Goal: Transaction & Acquisition: Purchase product/service

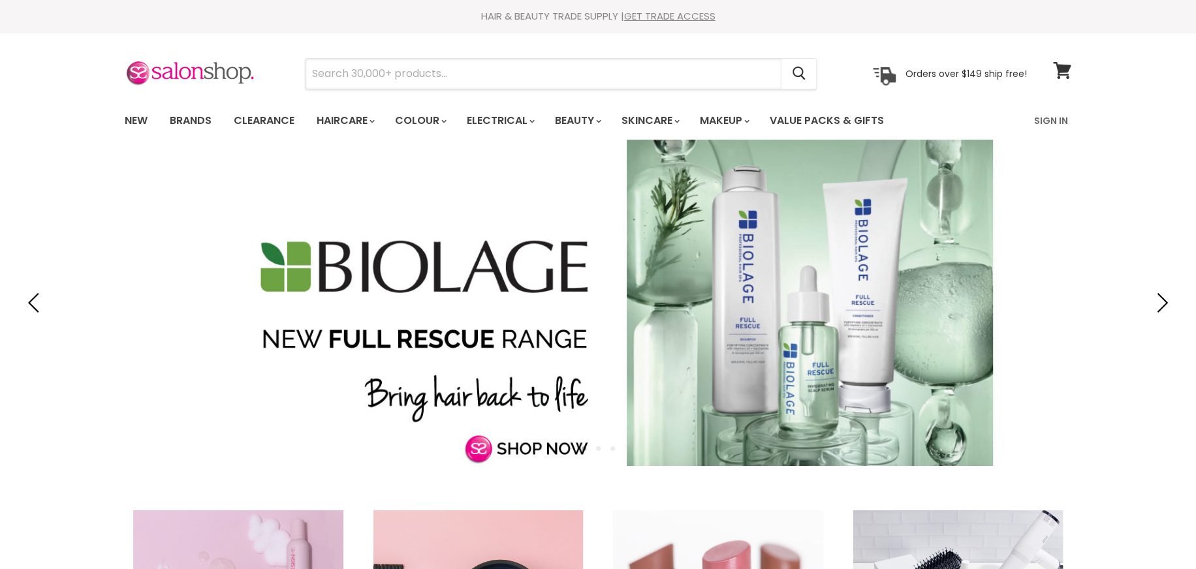
click at [446, 70] on input "Search" at bounding box center [543, 74] width 476 height 30
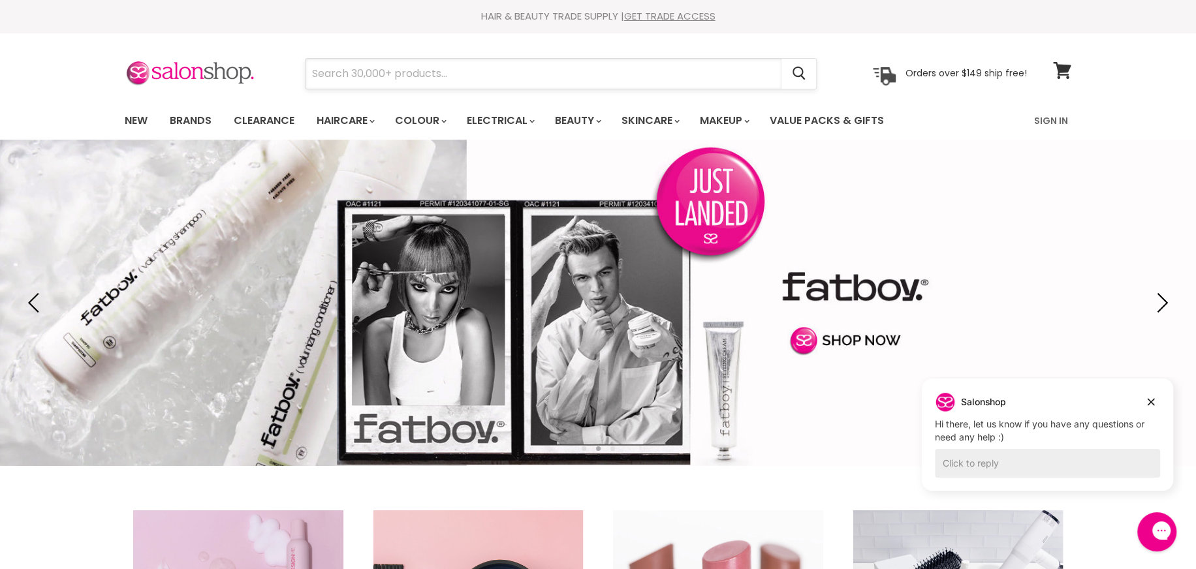
click at [446, 76] on input "Search" at bounding box center [543, 74] width 476 height 30
click at [394, 70] on input "MILK_SHAKE ICEY BLONDE" at bounding box center [543, 74] width 476 height 30
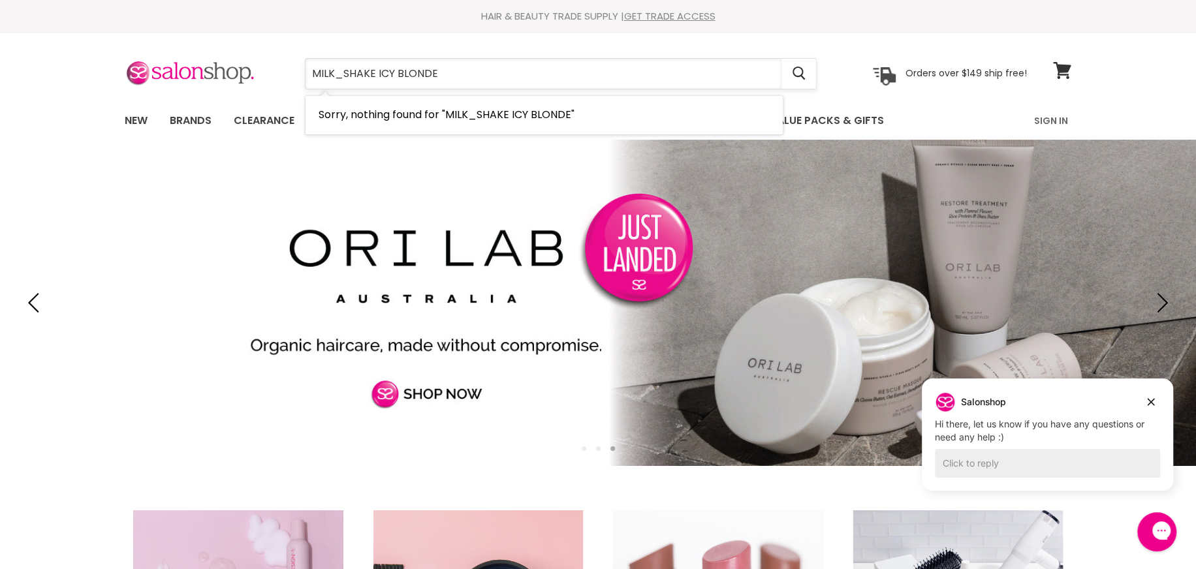
click at [343, 73] on input "MILK_SHAKE ICY BLONDE" at bounding box center [543, 74] width 476 height 30
type input "MILKSHAKE ICY BLONDE"
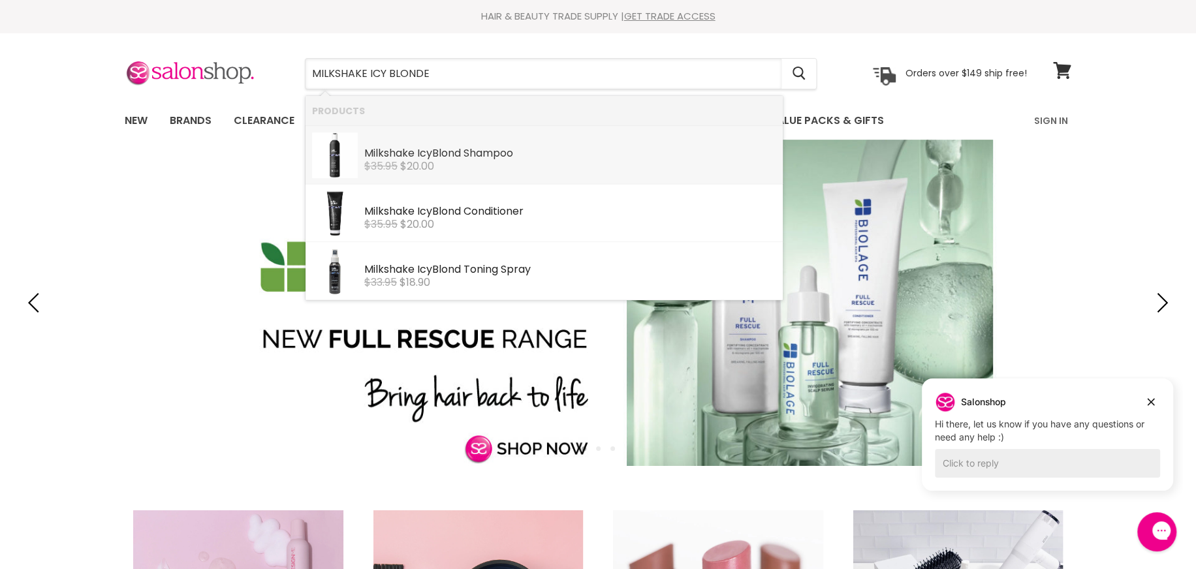
click at [401, 157] on b "Milkshake" at bounding box center [389, 153] width 50 height 15
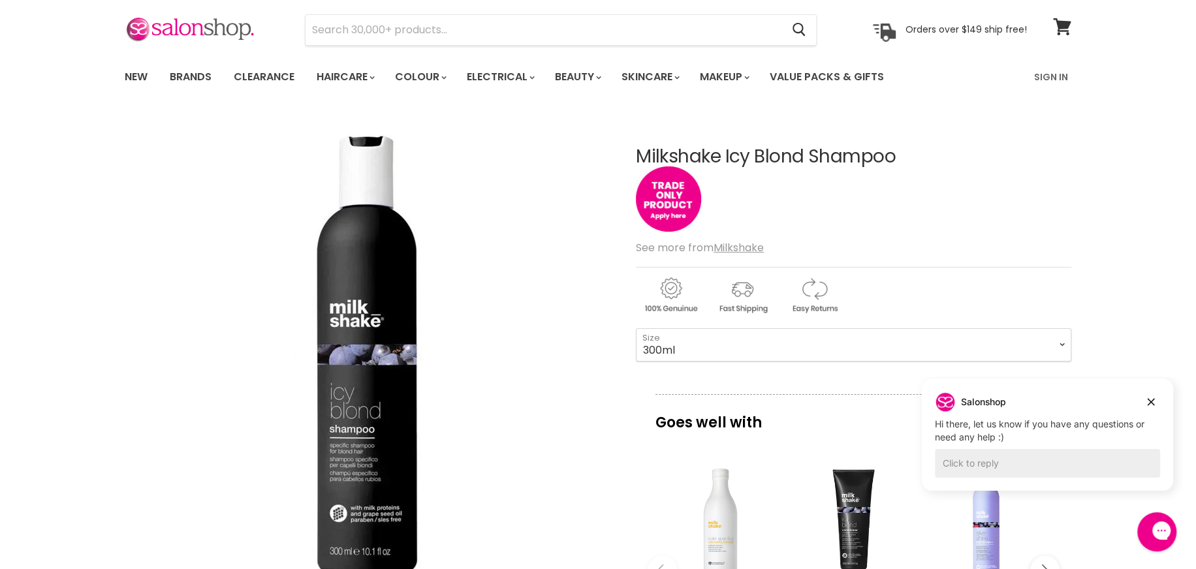
scroll to position [33, 0]
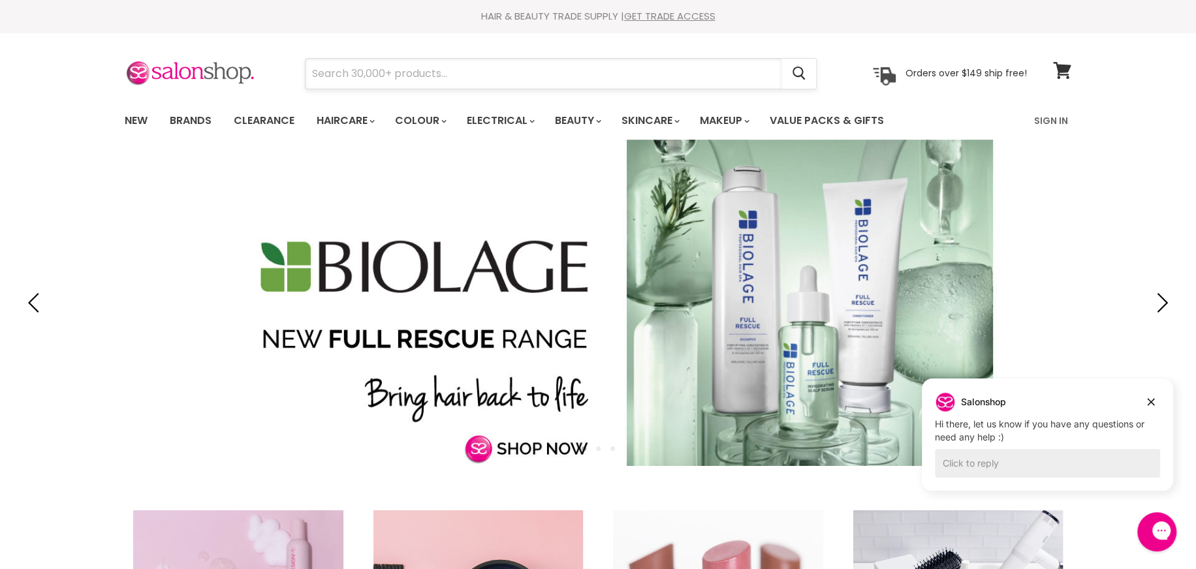
click at [390, 73] on input "Search" at bounding box center [543, 74] width 476 height 30
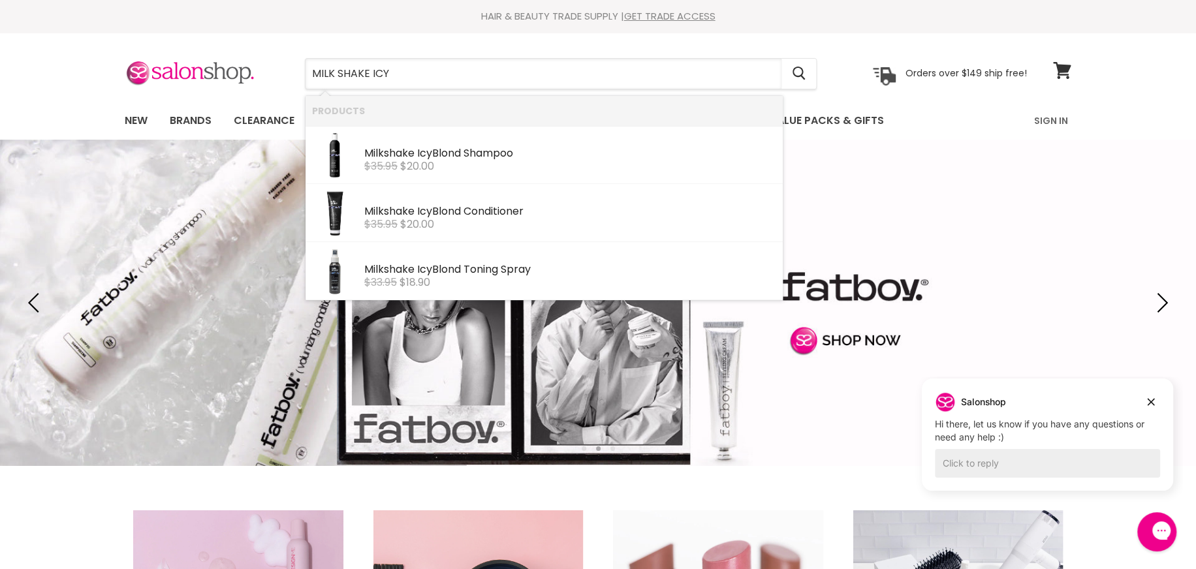
type input "MILK SHAKE ICY"
click at [1034, 469] on div "Click to reply" at bounding box center [1047, 463] width 225 height 29
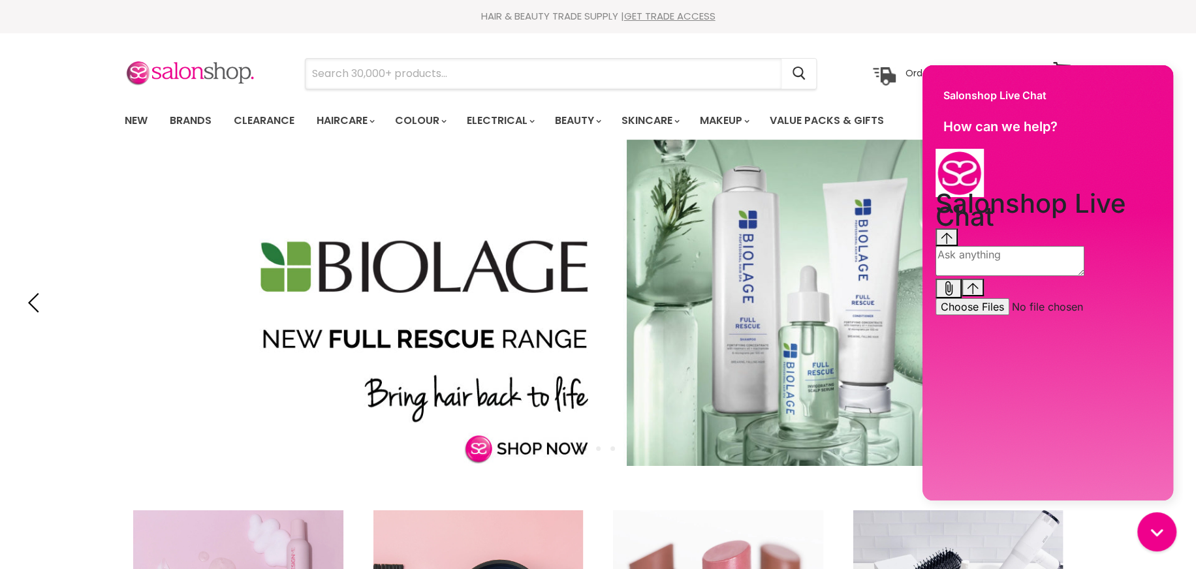
click at [439, 72] on input "Search" at bounding box center [543, 74] width 476 height 30
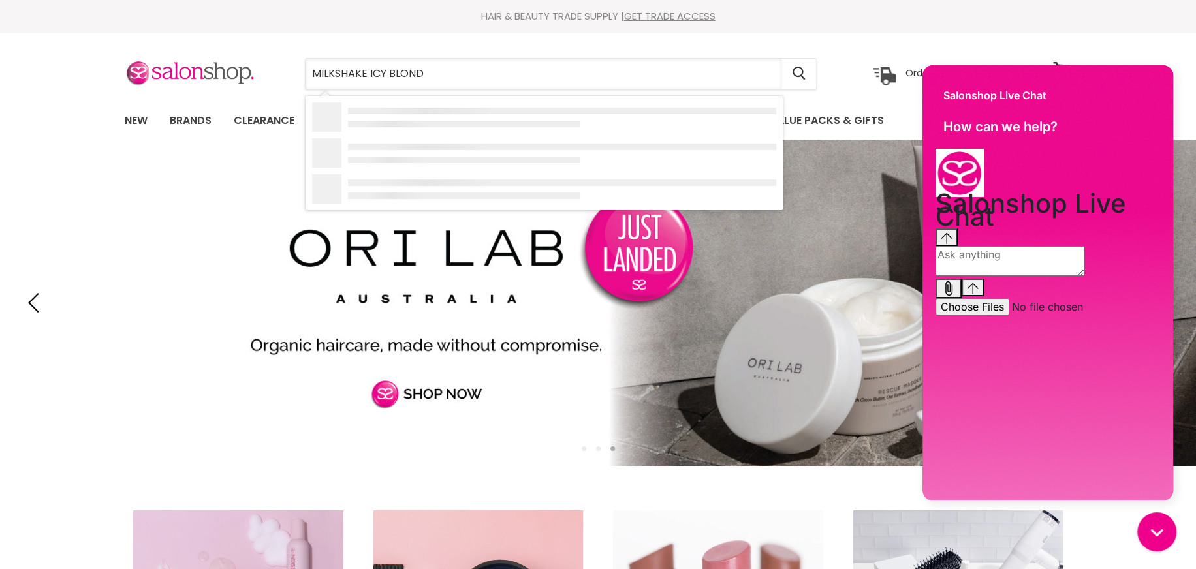
type input "MILKSHAKE ICY BLONDE"
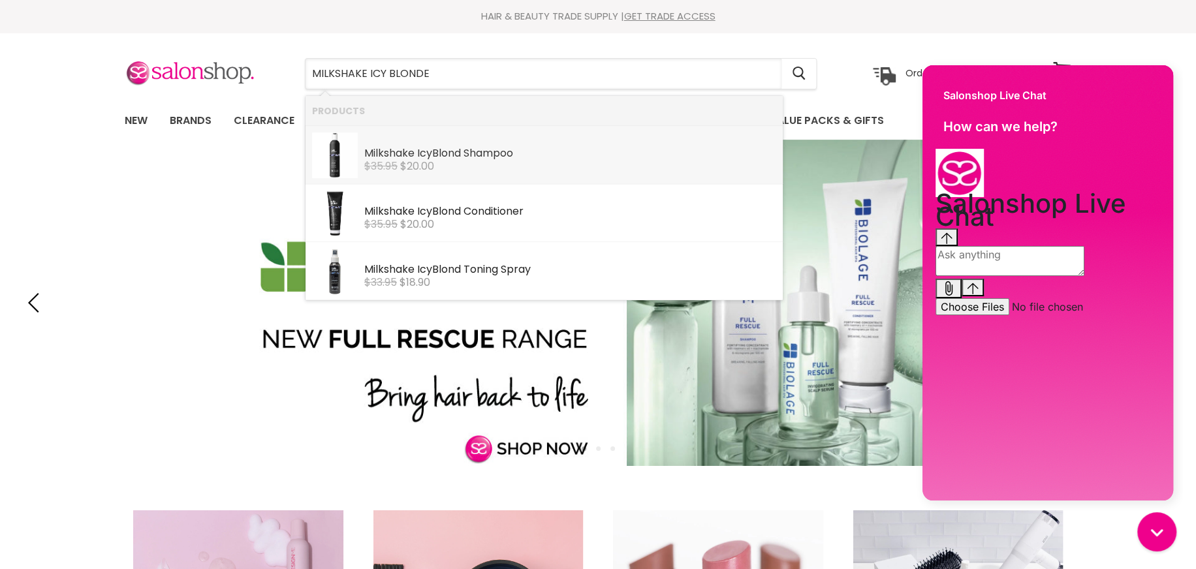
click at [449, 168] on div "$35.95 $20.00" at bounding box center [570, 167] width 412 height 12
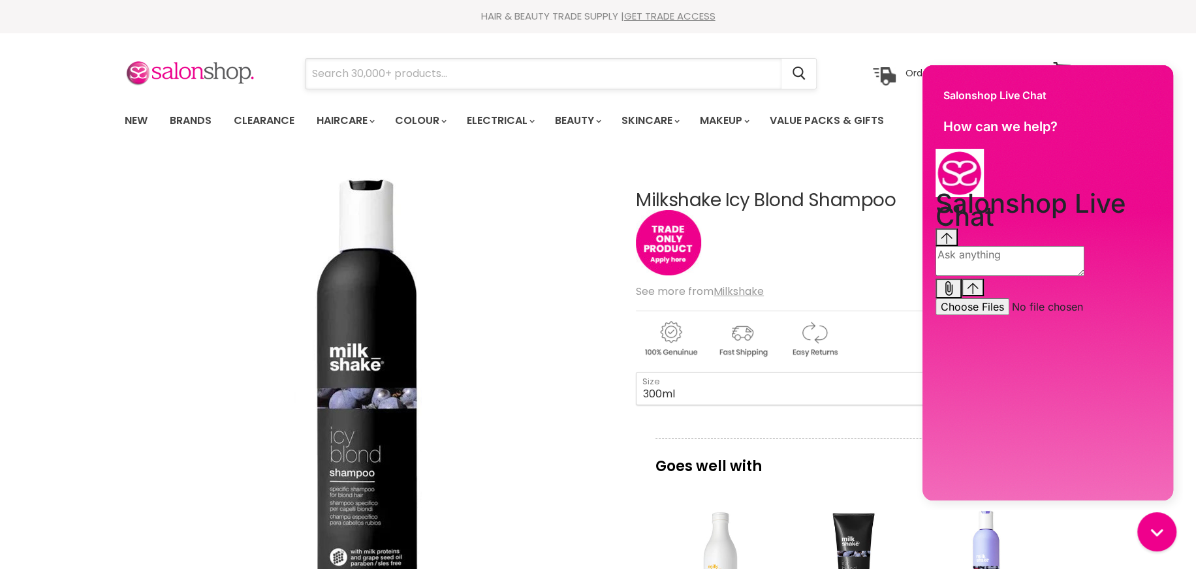
click at [463, 76] on input "Search" at bounding box center [543, 74] width 476 height 30
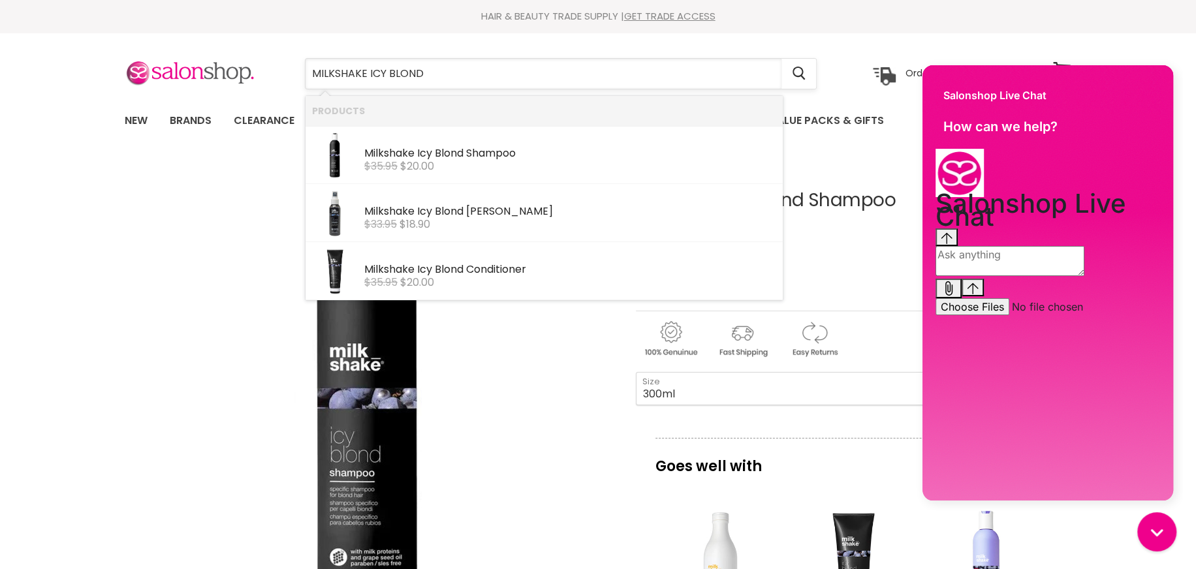
type input "MILKSHAKE ICY BLONDE"
